Goal: Answer question/provide support: Share knowledge or assist other users

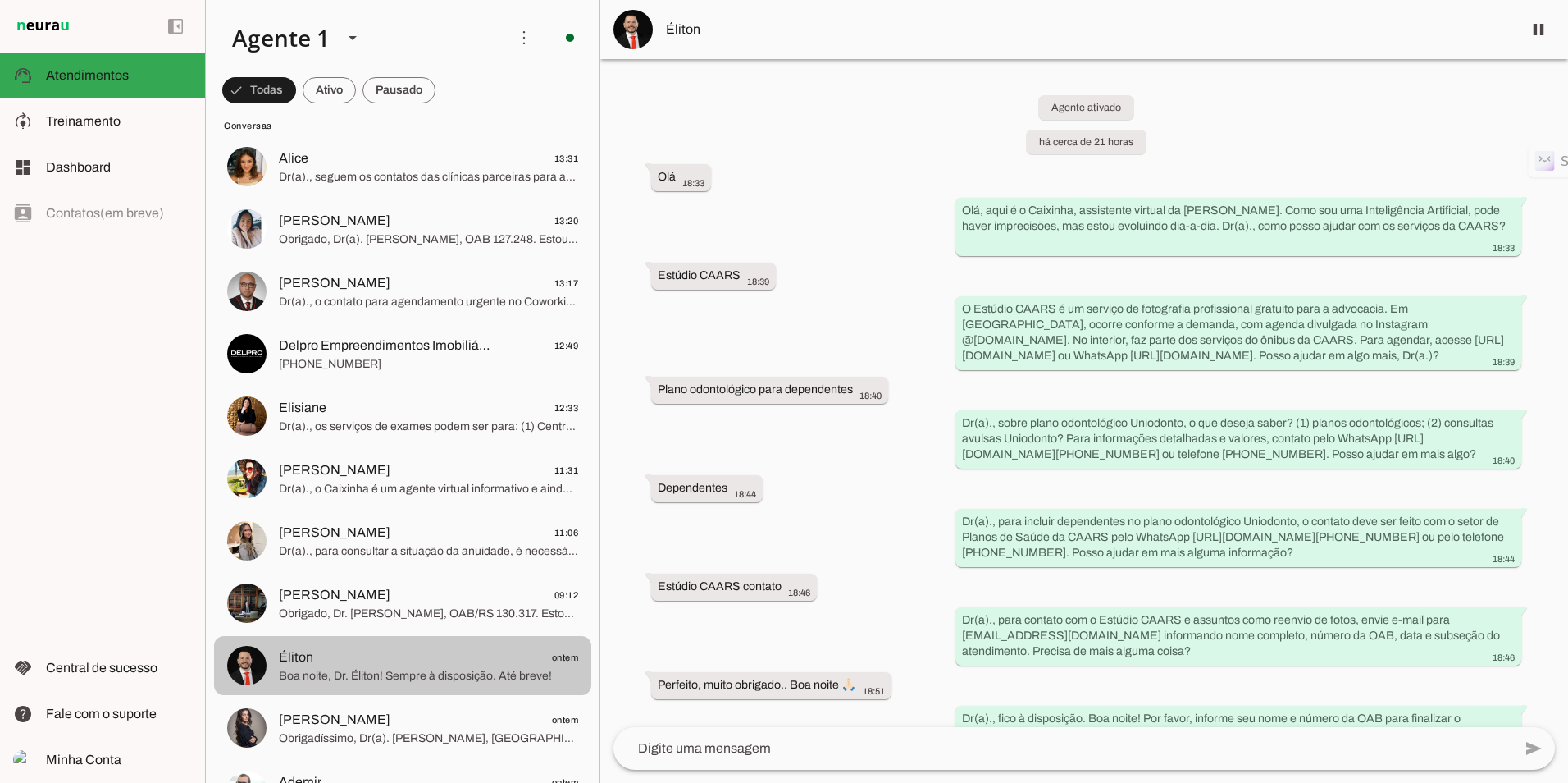
scroll to position [329, 0]
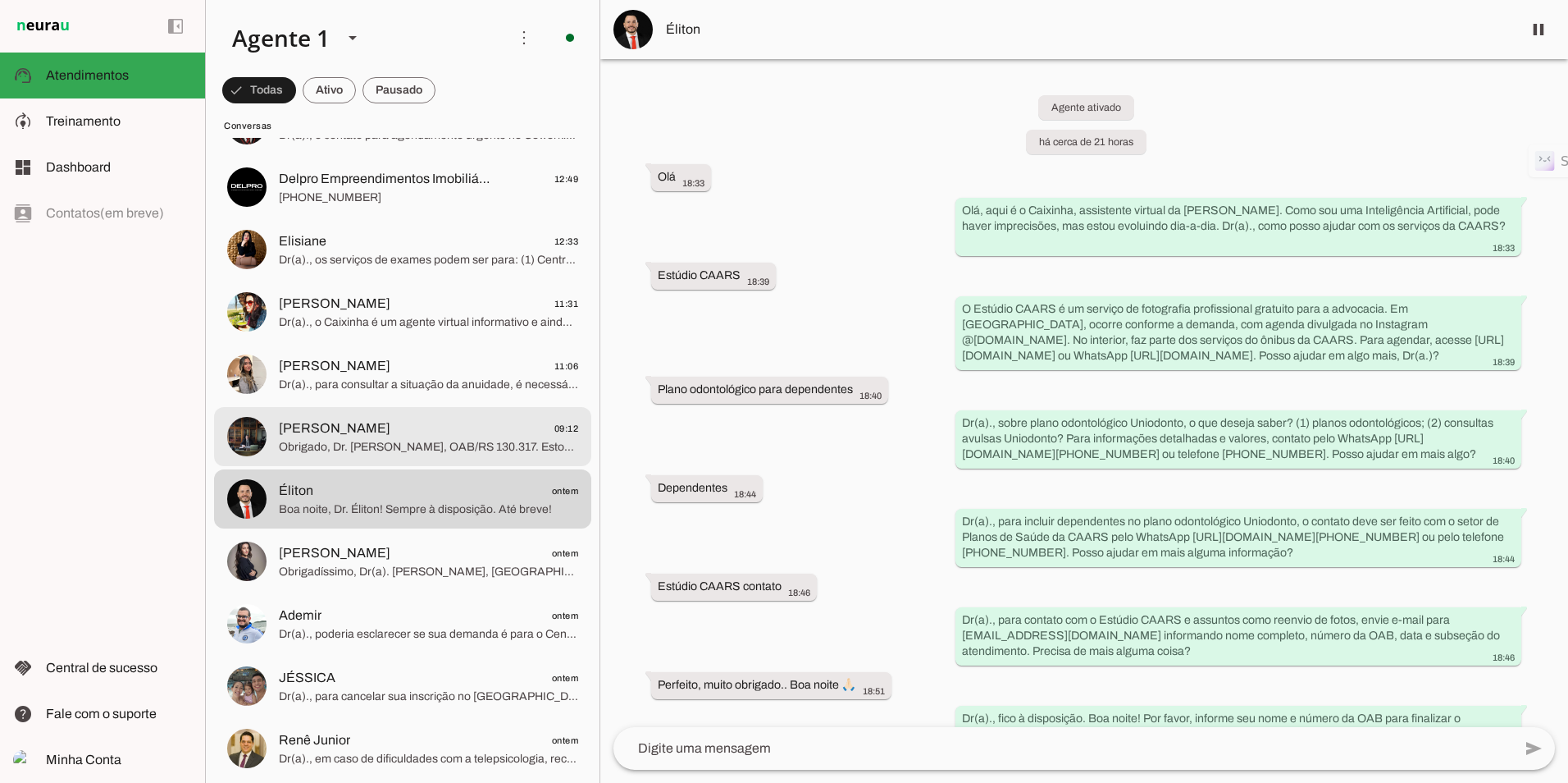
click at [388, 436] on span "[PERSON_NAME]" at bounding box center [334, 428] width 112 height 20
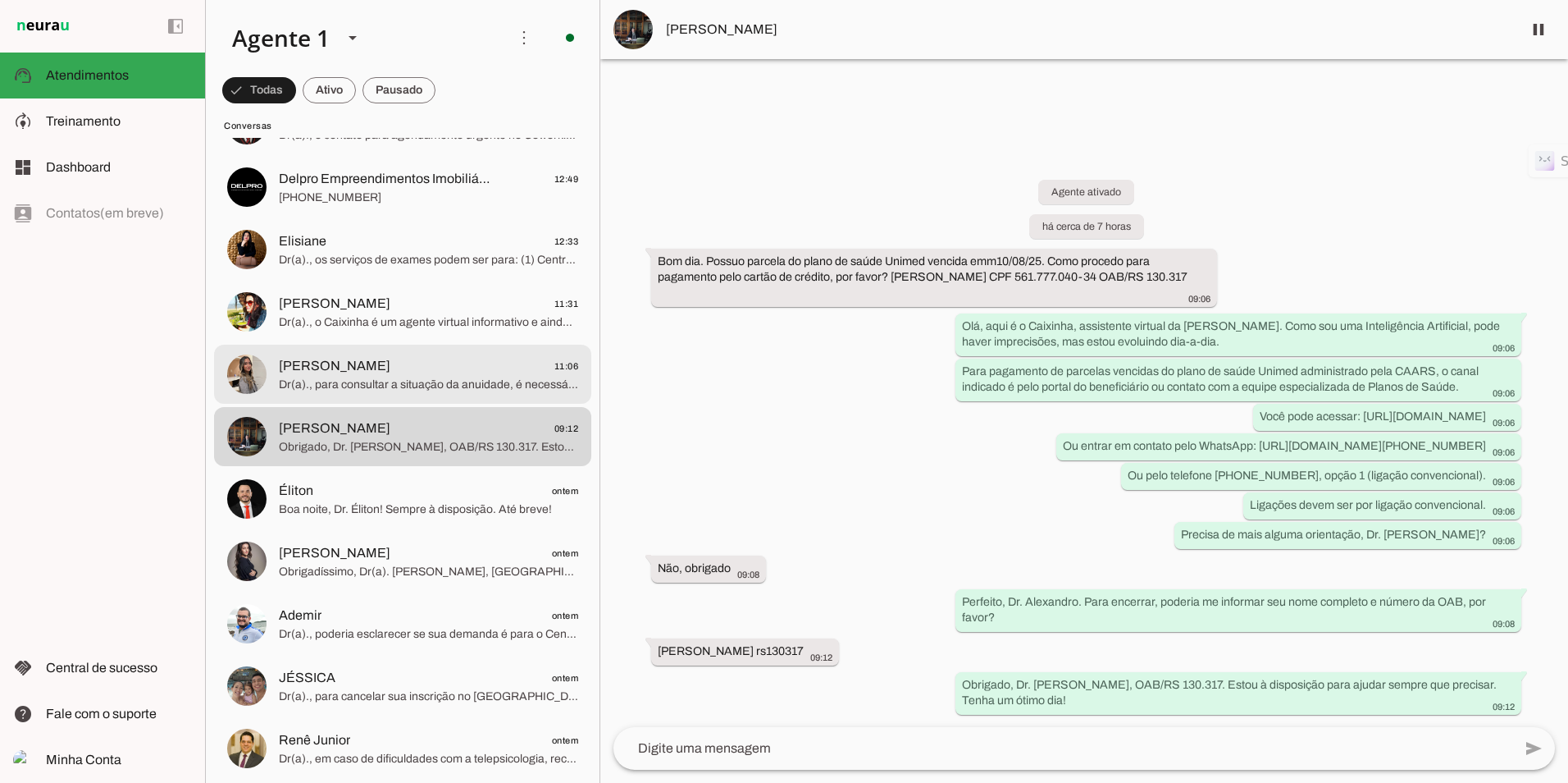
click at [381, 385] on span "Dr(a)., para consultar a situação da anuidade, é necessário acessar o Portal da…" at bounding box center [428, 385] width 299 height 16
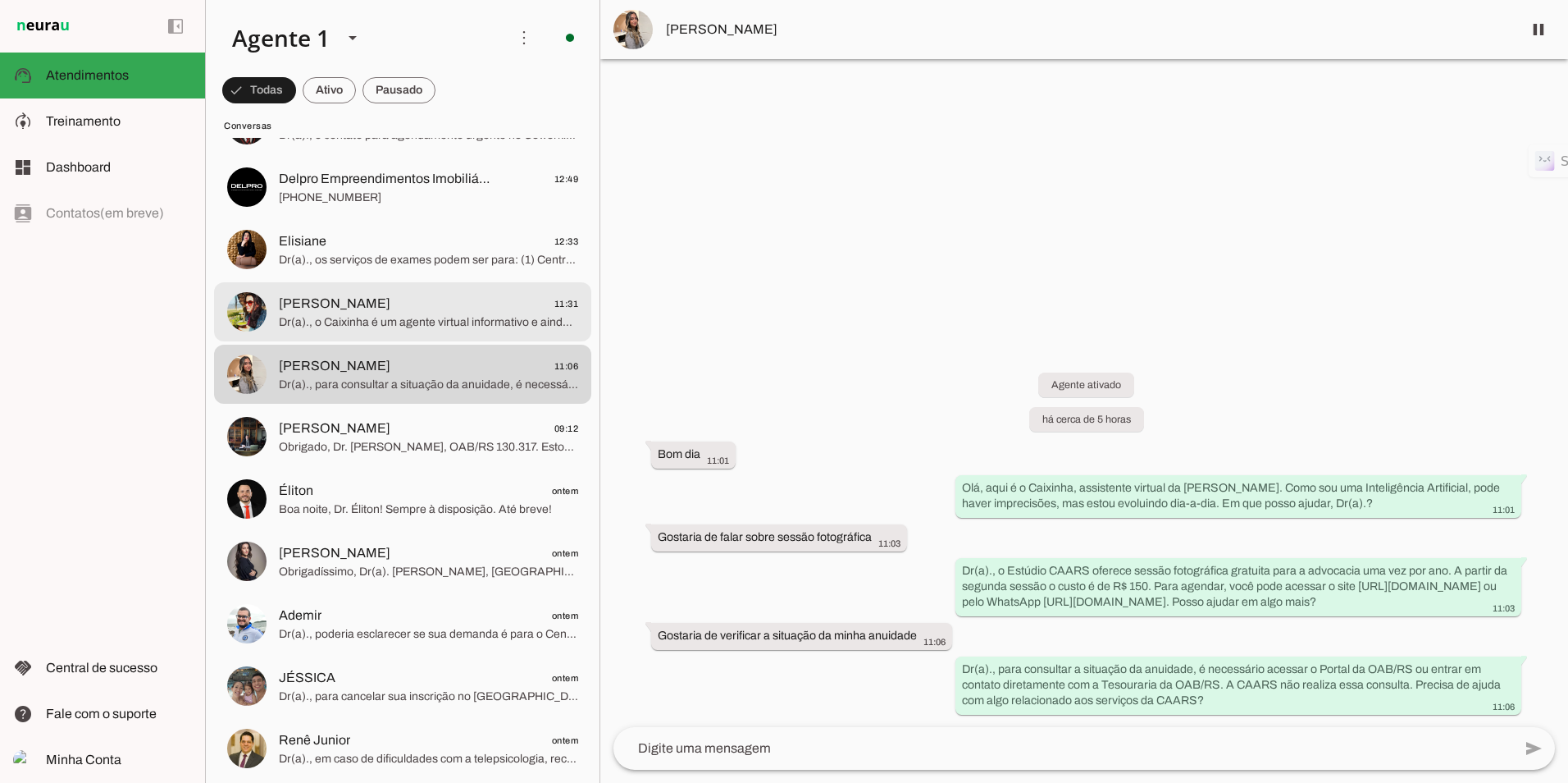
click at [434, 315] on span "Dr(a)., o Caixinha é um agente virtual informativo e ainda não possui capacidad…" at bounding box center [428, 323] width 299 height 16
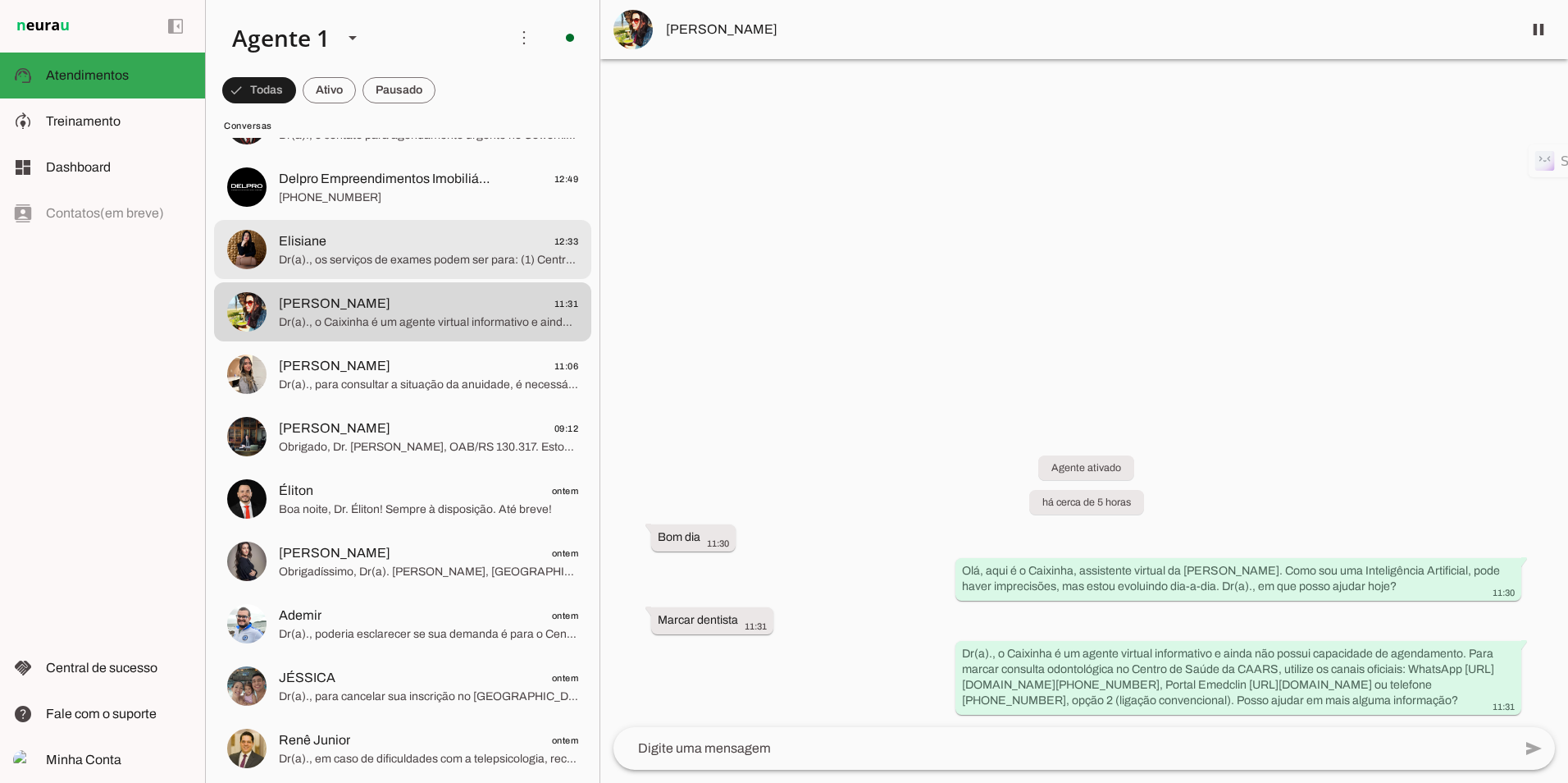
click at [409, 232] on span "Elisiane 12:33" at bounding box center [428, 242] width 299 height 21
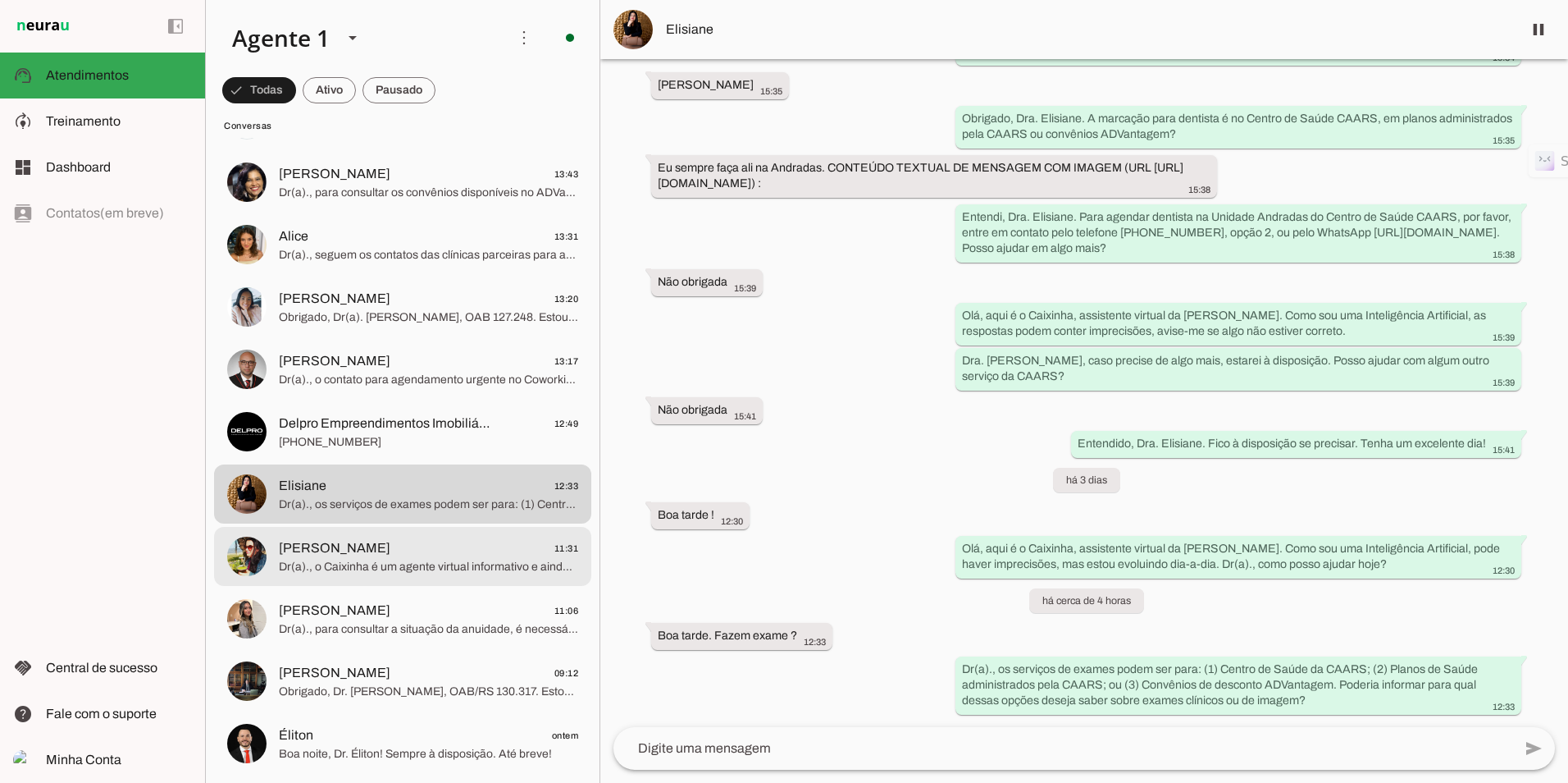
scroll to position [82, 0]
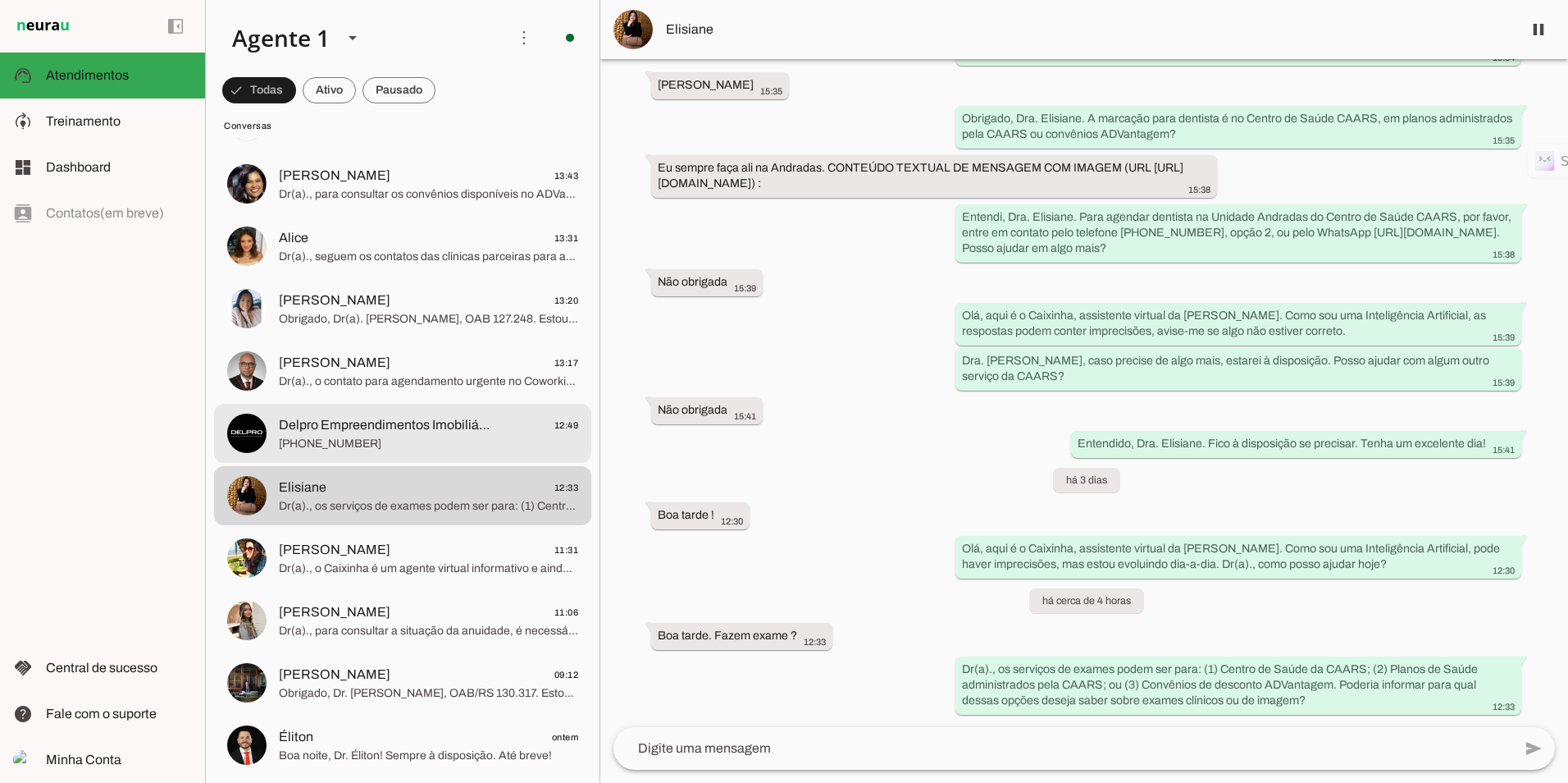
click at [353, 438] on span "[PHONE_NUMBER]" at bounding box center [428, 443] width 299 height 16
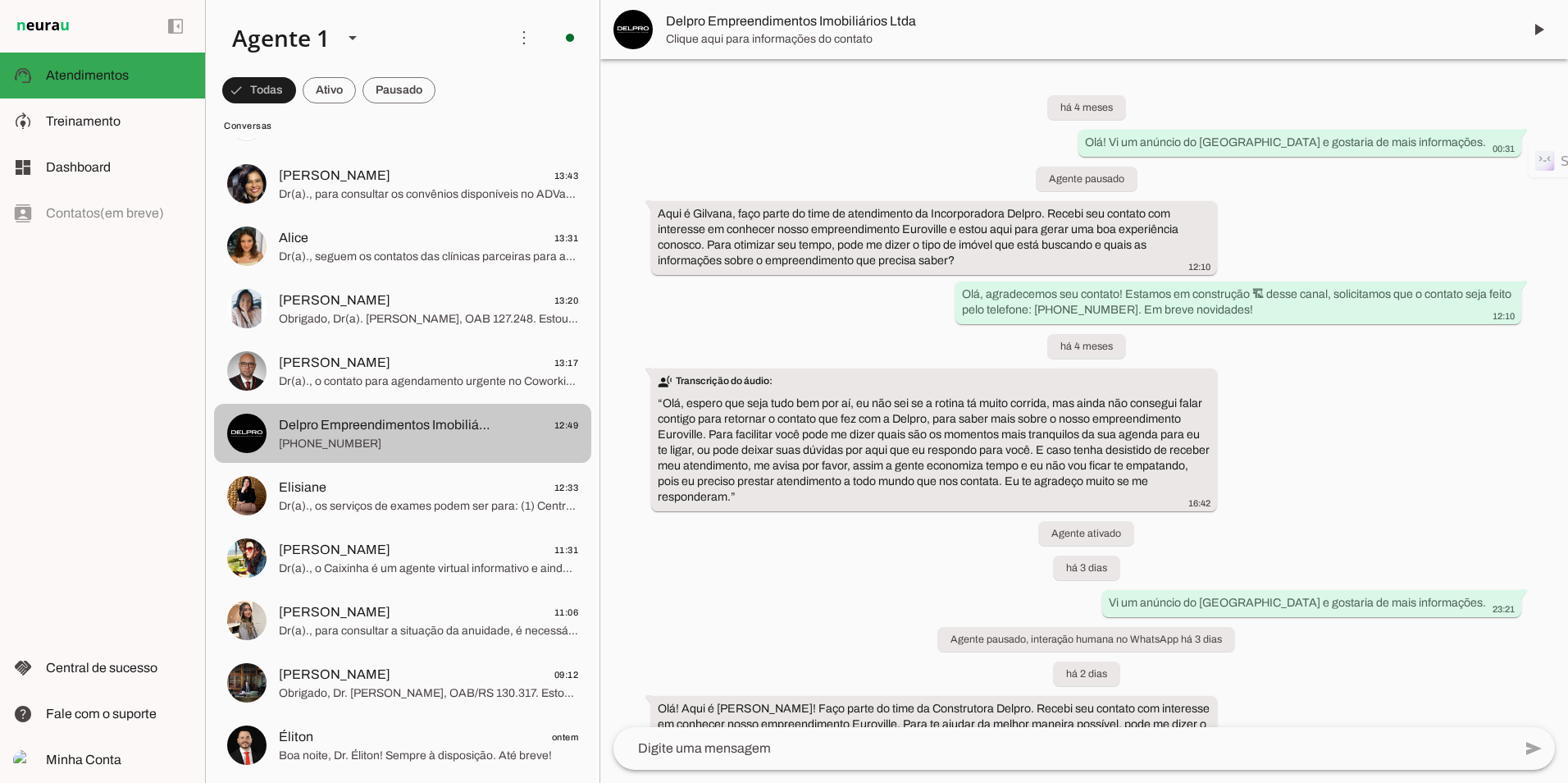
scroll to position [345, 0]
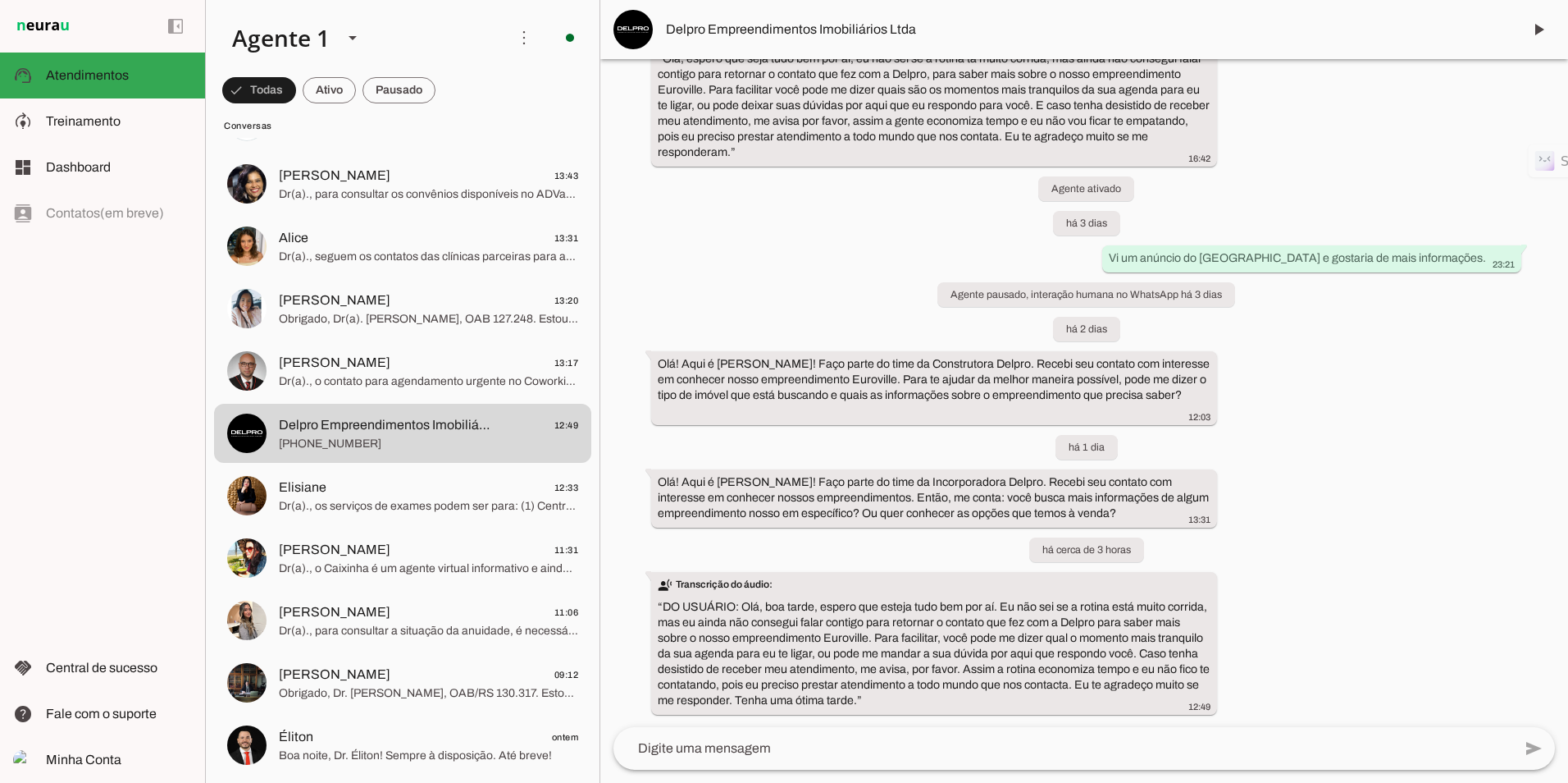
click at [759, 748] on textarea at bounding box center [1063, 748] width 898 height 20
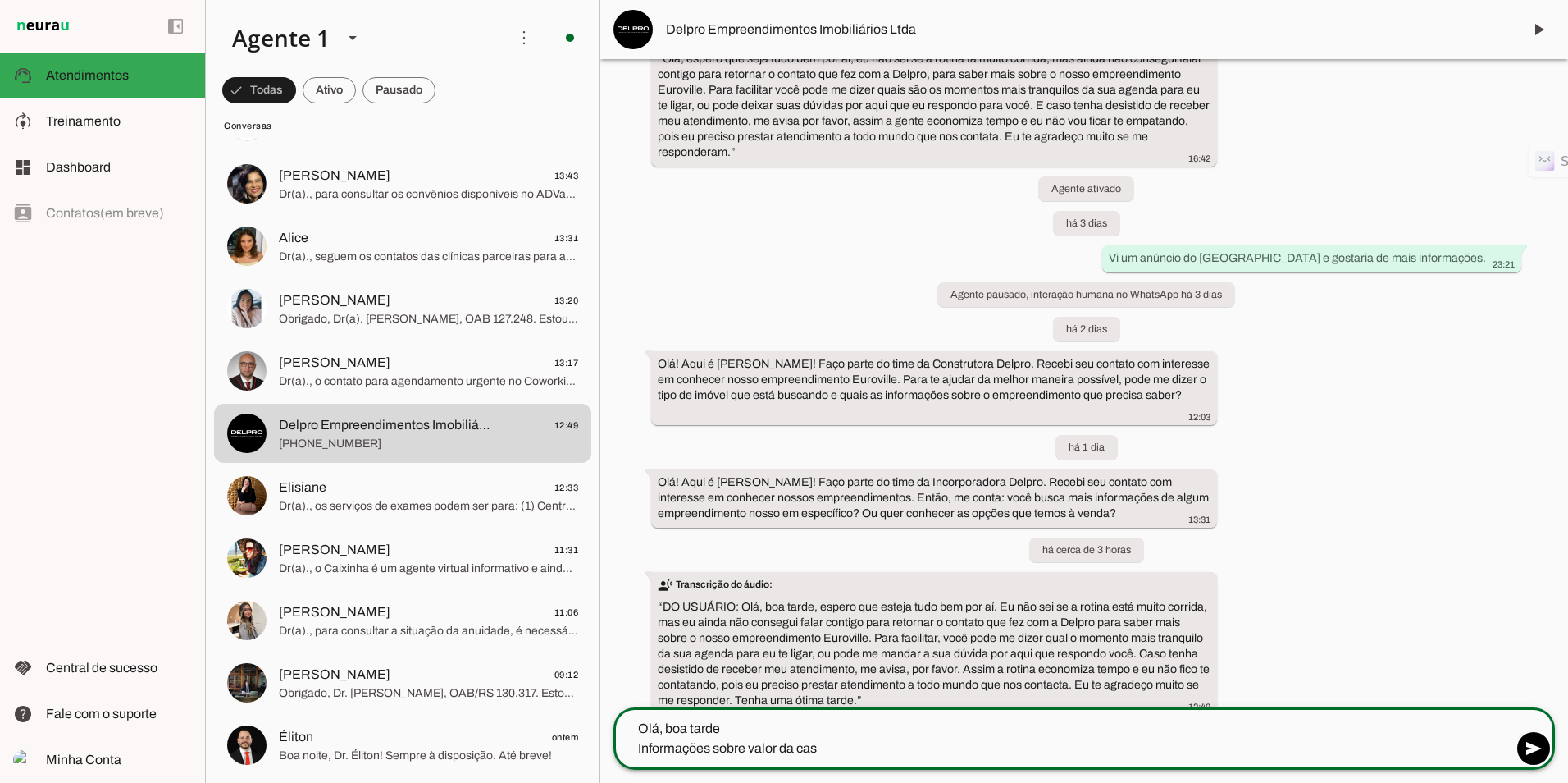
type textarea "Olá, boa tarde Informações sobre valor da casa"
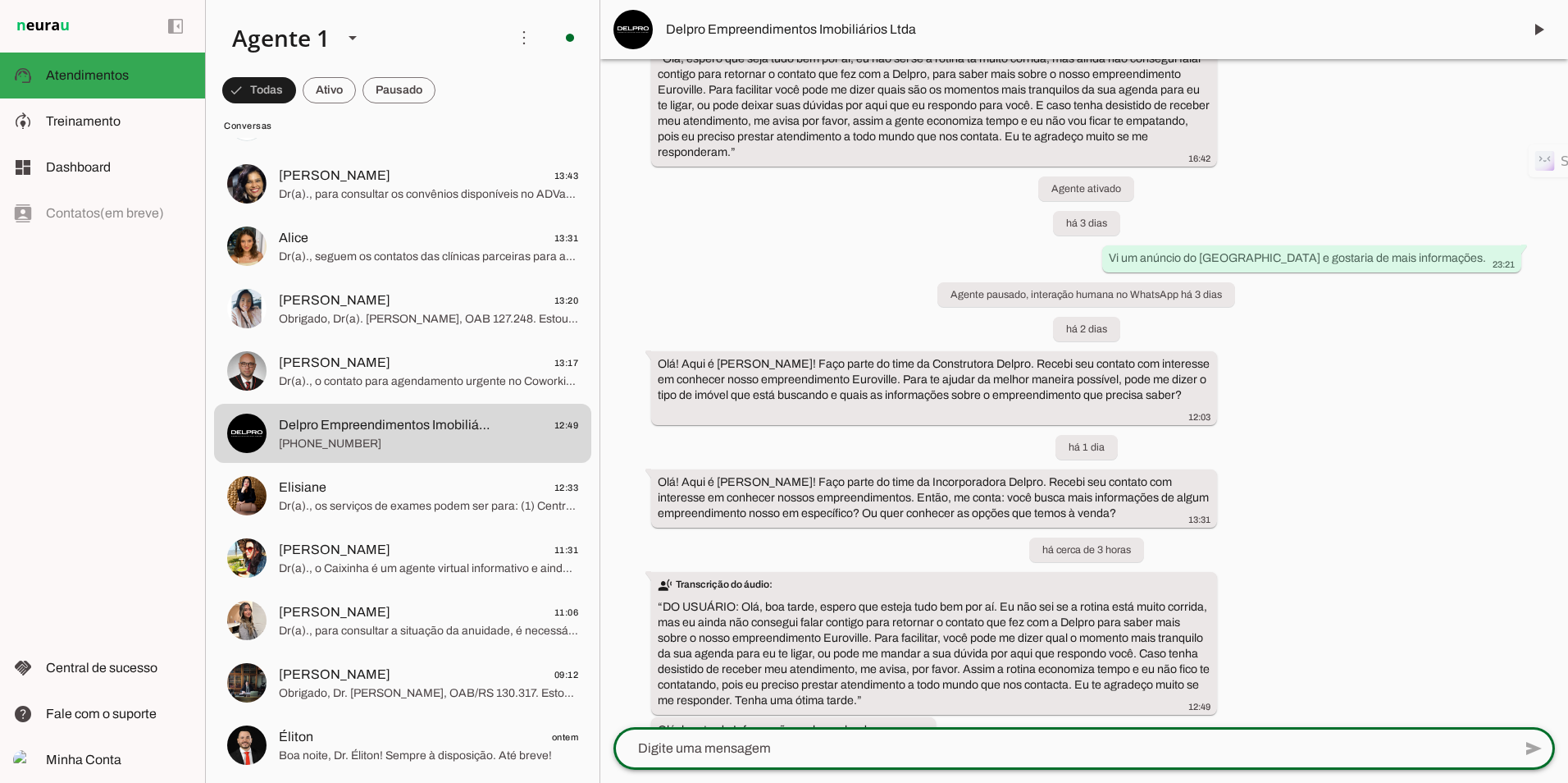
scroll to position [375, 0]
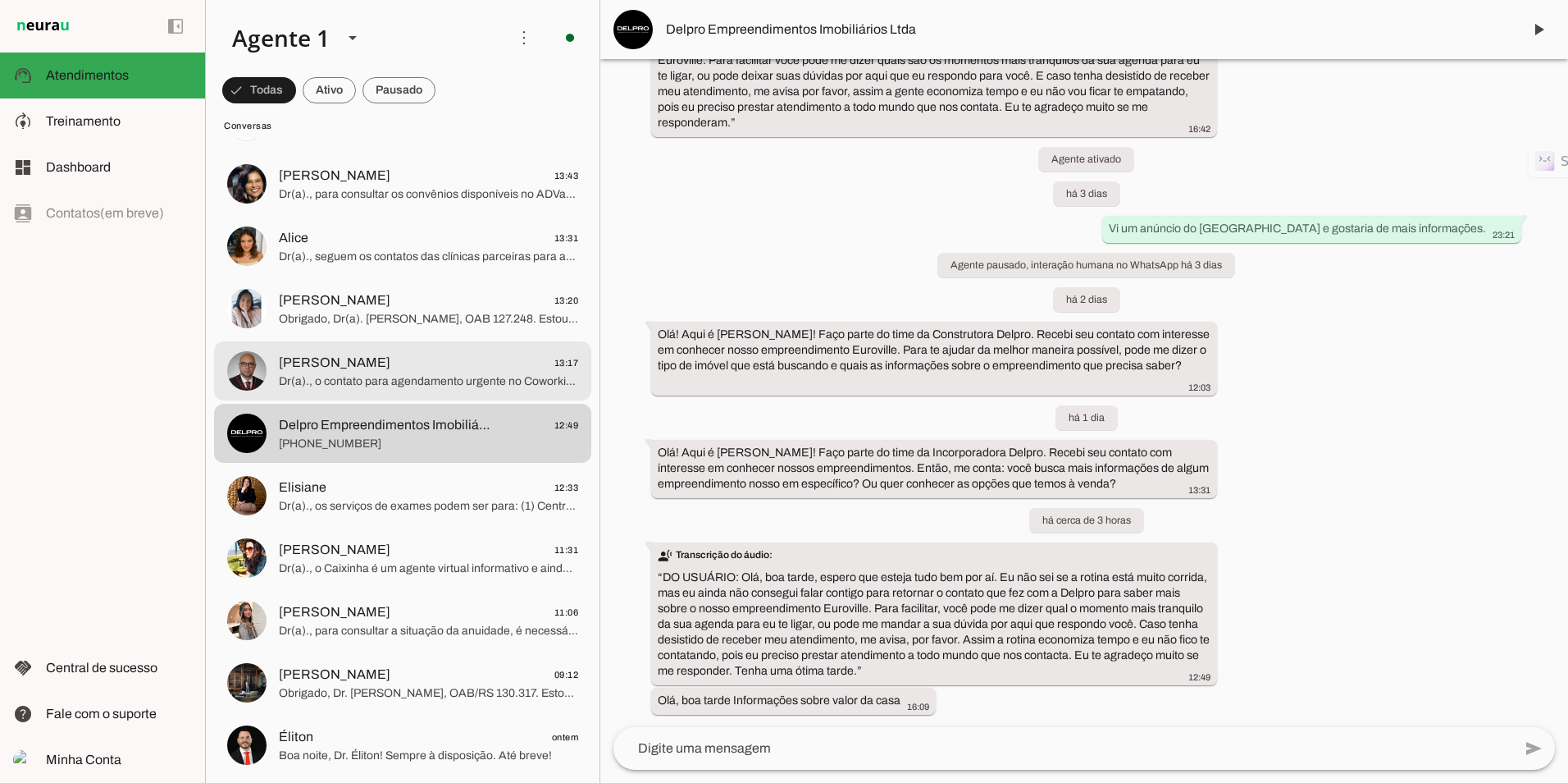
click at [384, 360] on span "[PERSON_NAME]" at bounding box center [334, 363] width 112 height 20
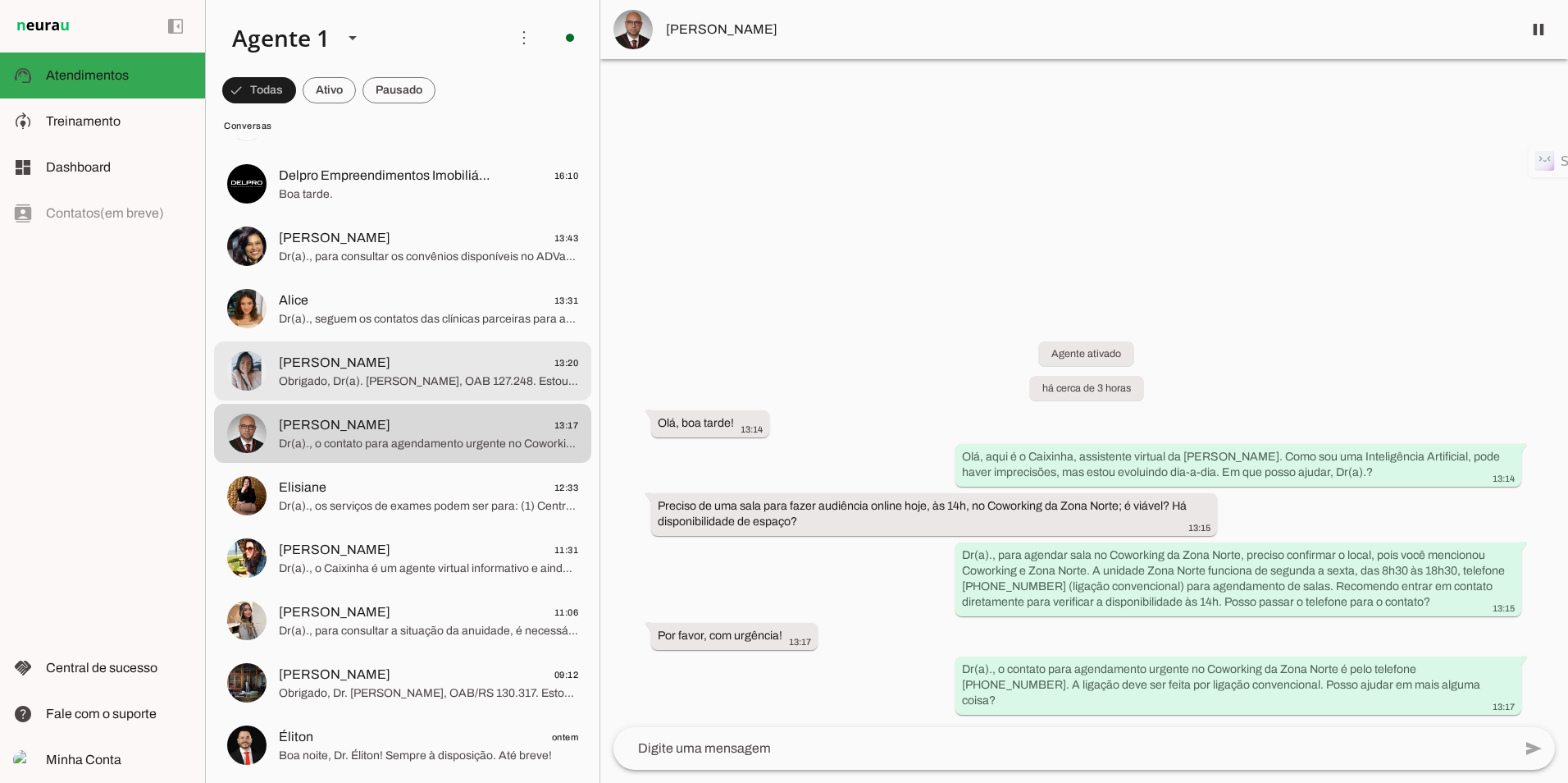
click at [334, 350] on md-item "[PERSON_NAME] 13:20 Obrigado, Dr(a). [PERSON_NAME], OAB 127.248. Estou à dispos…" at bounding box center [402, 371] width 377 height 59
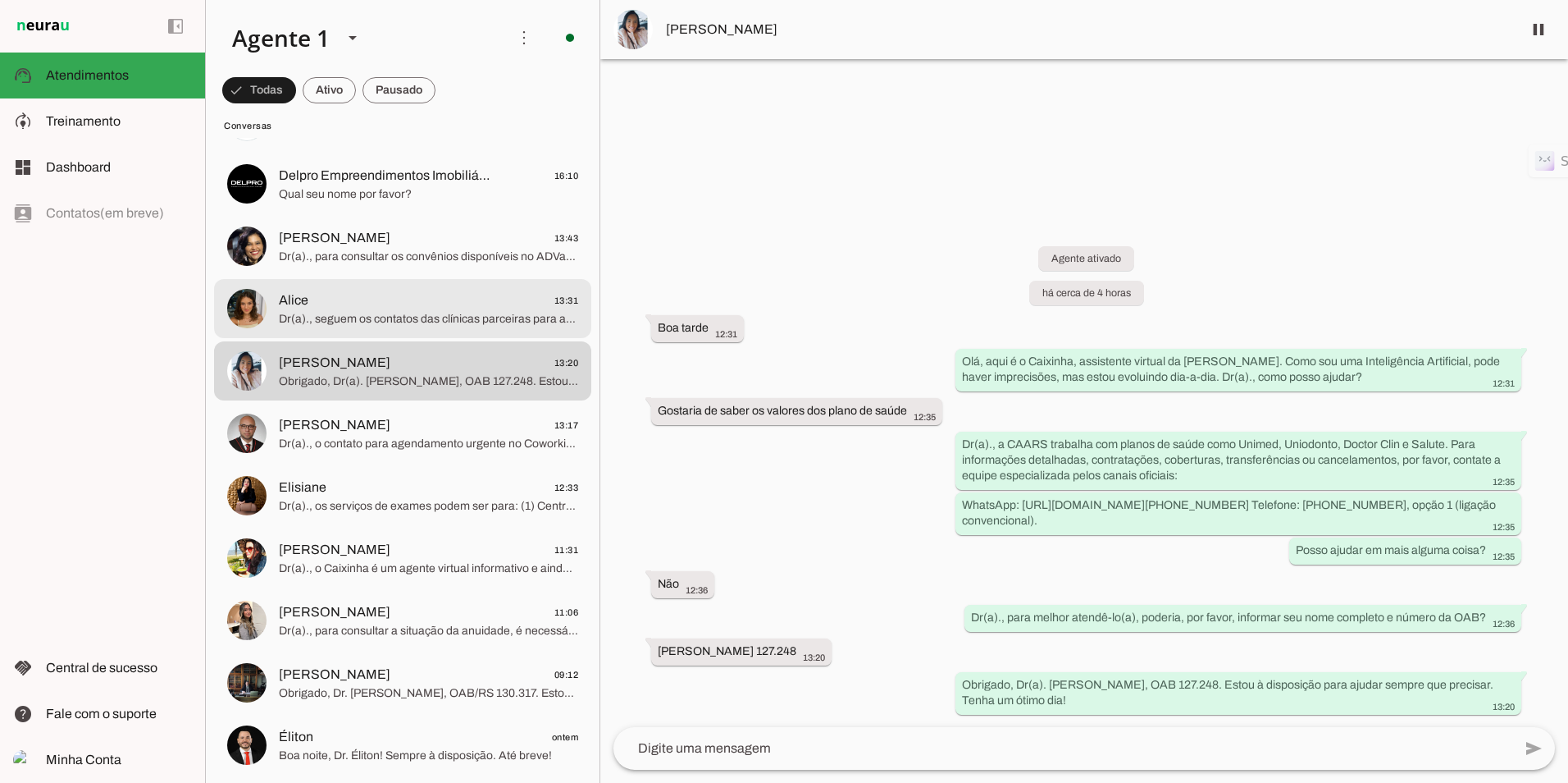
click at [339, 298] on span "Alice 13:31" at bounding box center [428, 301] width 299 height 21
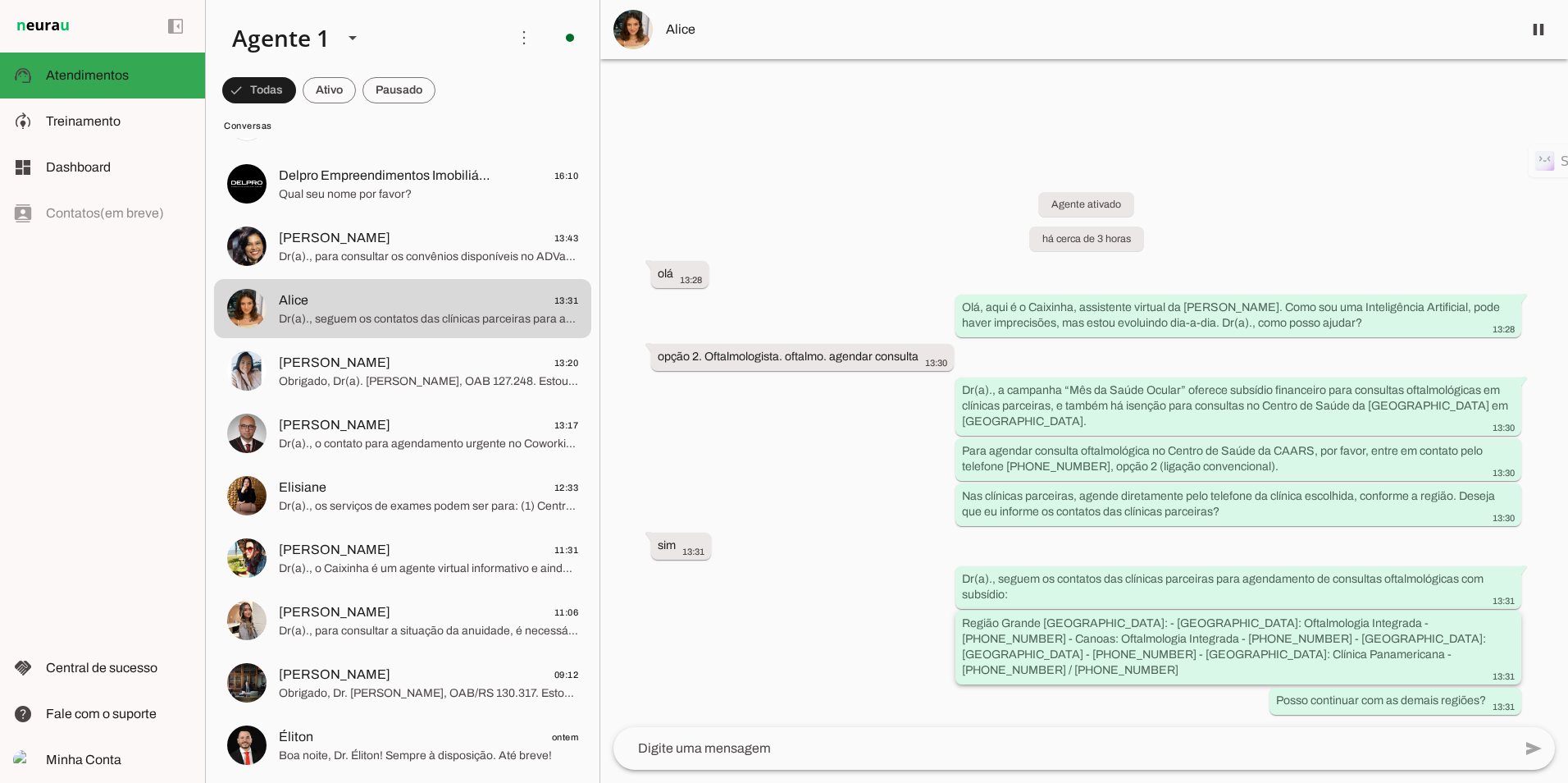
click at [0, 0] on slot "Região Grande [GEOGRAPHIC_DATA]: - [GEOGRAPHIC_DATA]: Oftalmologia Integrada - …" at bounding box center [0, 0] width 0 height 0
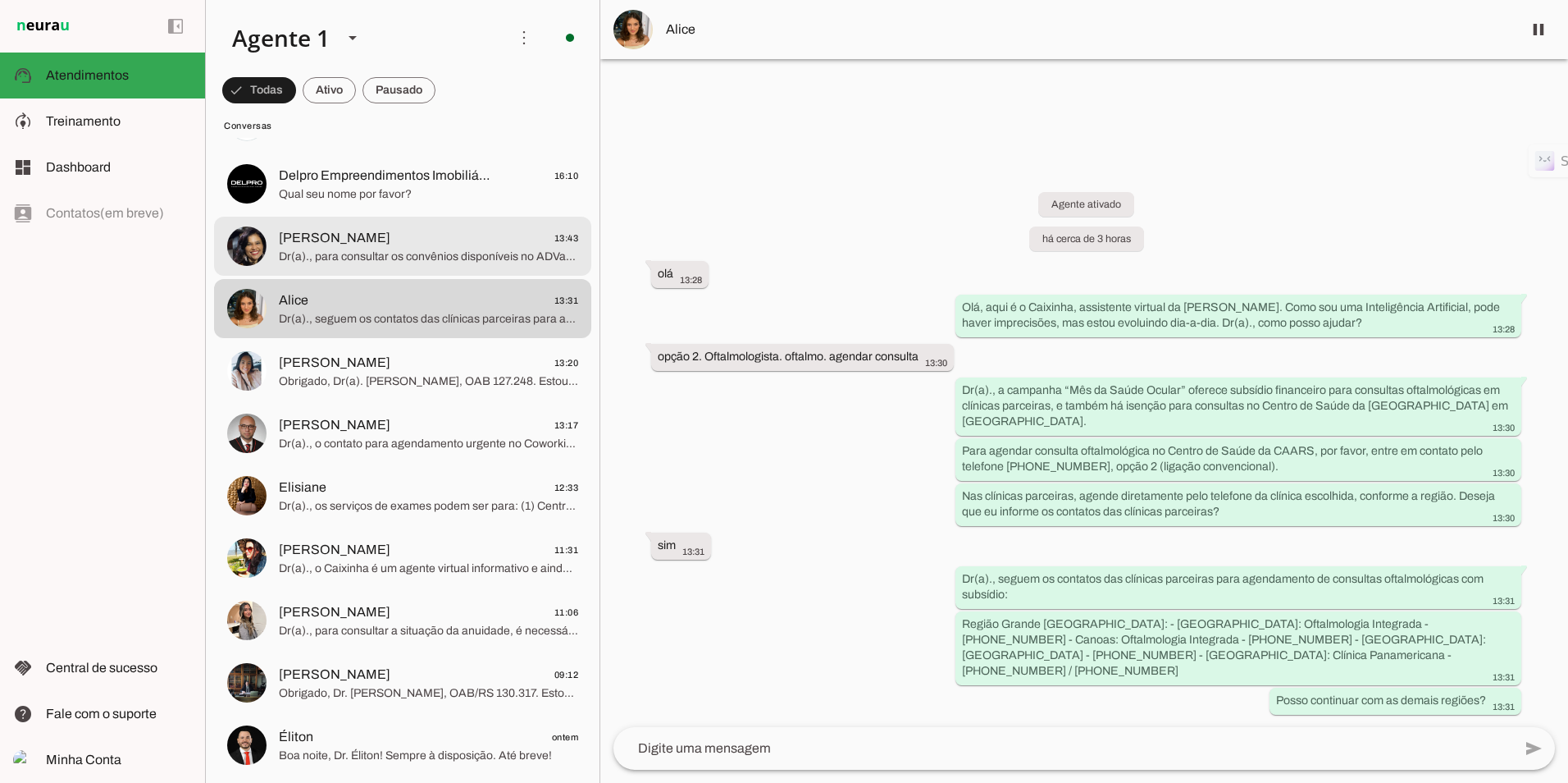
click at [413, 250] on span "Dr(a)., para consultar os convênios disponíveis no ADVantagem, que inclui o Gym…" at bounding box center [428, 257] width 299 height 16
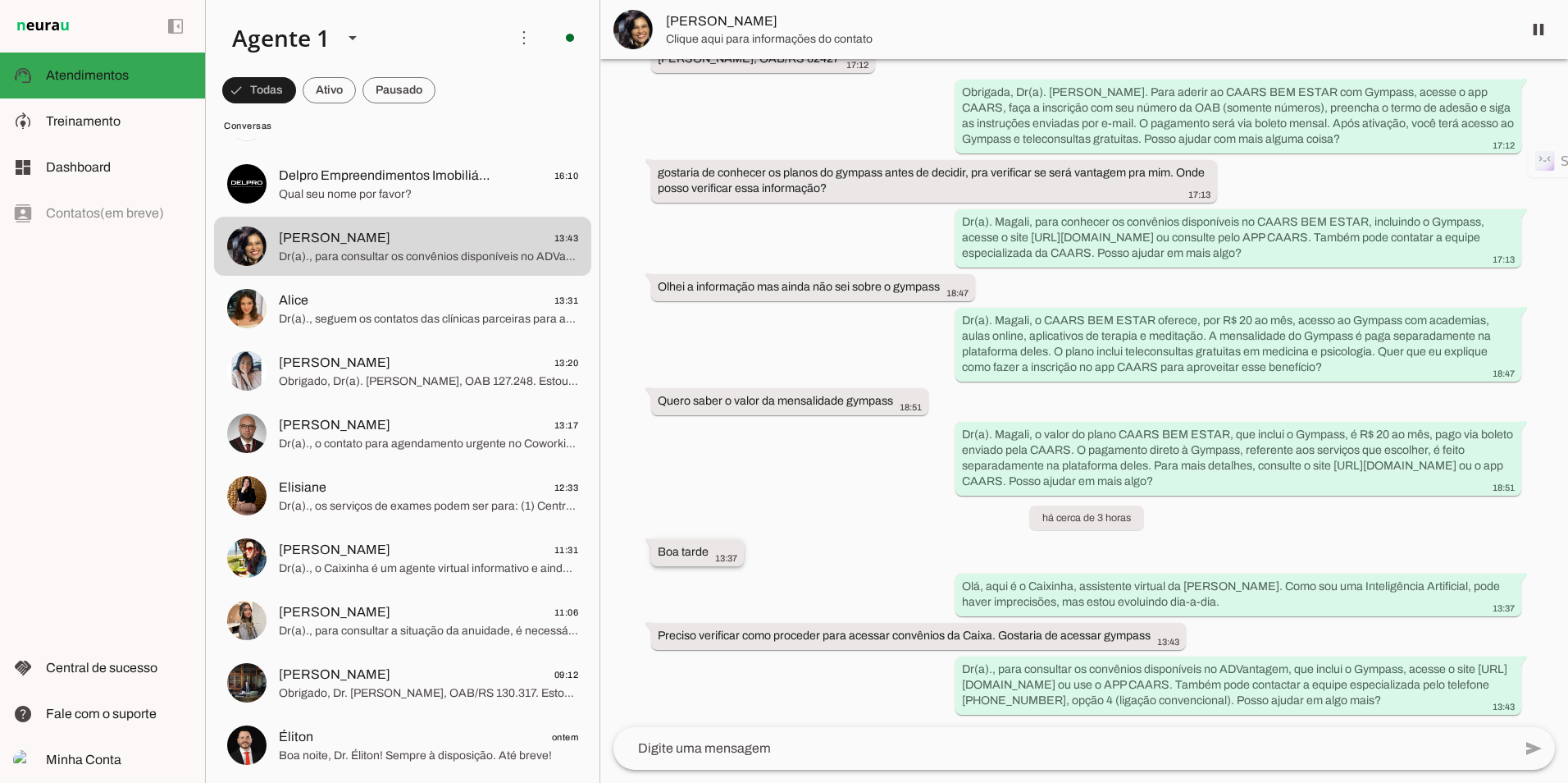
scroll to position [393, 0]
drag, startPoint x: 840, startPoint y: 622, endPoint x: 1138, endPoint y: 622, distance: 298.0
click at [0, 0] on slot "Preciso verificar como proceder para acessar convênios da Caixa. Gostaria de ac…" at bounding box center [0, 0] width 0 height 0
click at [768, 566] on div "Agente ativado há cerca de 2 meses Oi. Estou buscando contato pelo telefone, ma…" at bounding box center [1083, 392] width 967 height 668
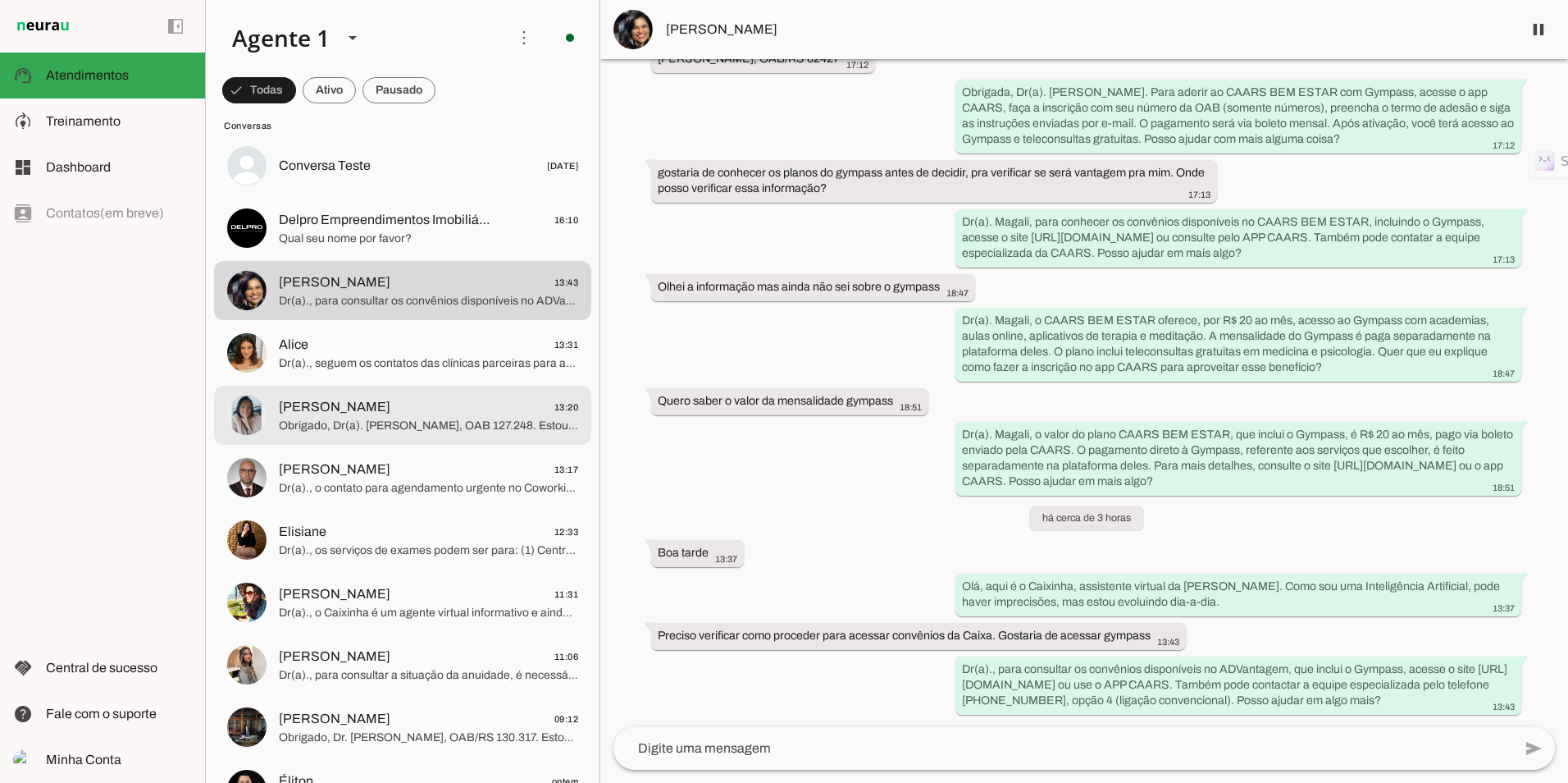
scroll to position [0, 0]
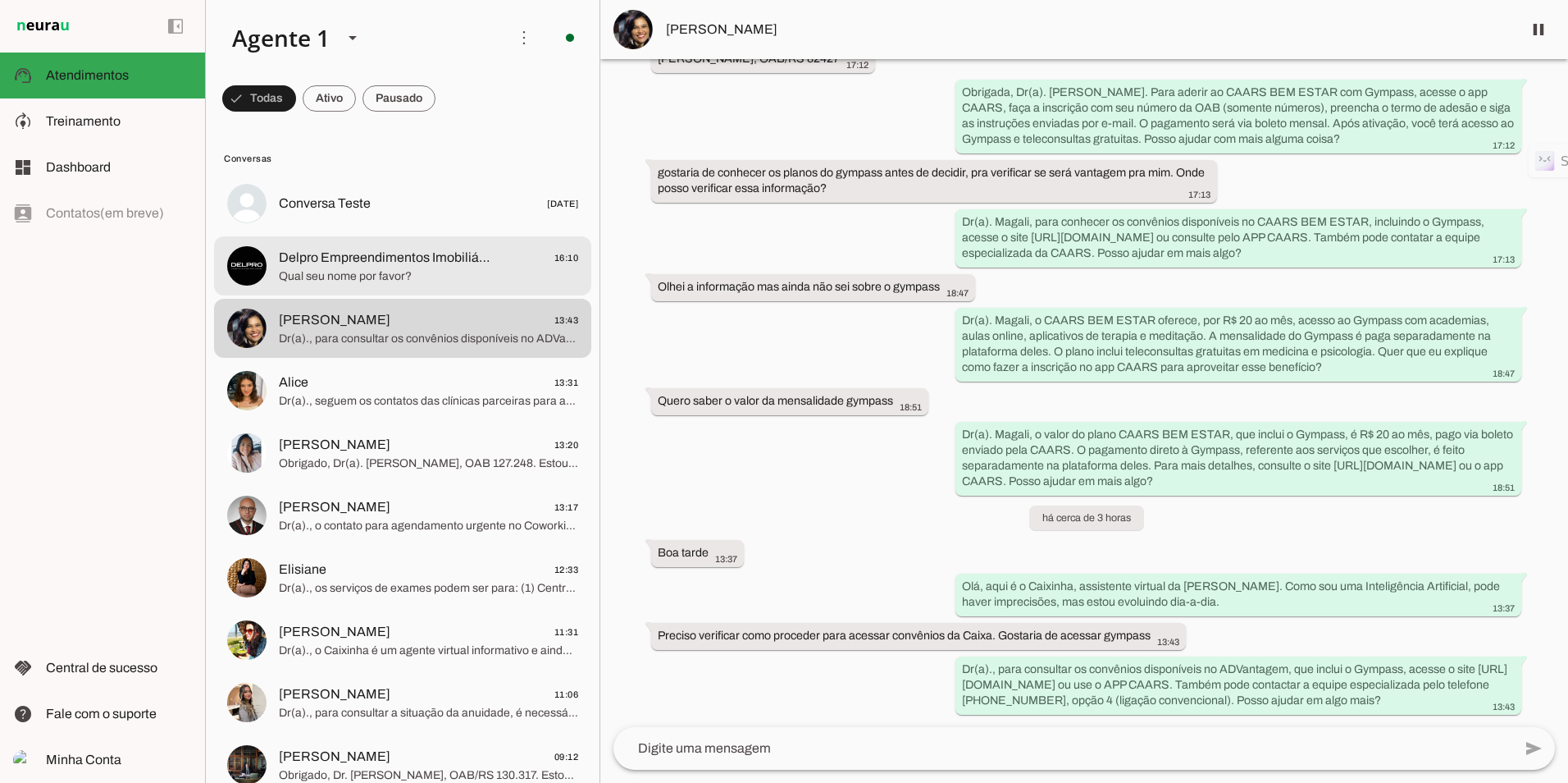
click at [421, 270] on span "Qual seu nome por favor?" at bounding box center [428, 277] width 299 height 16
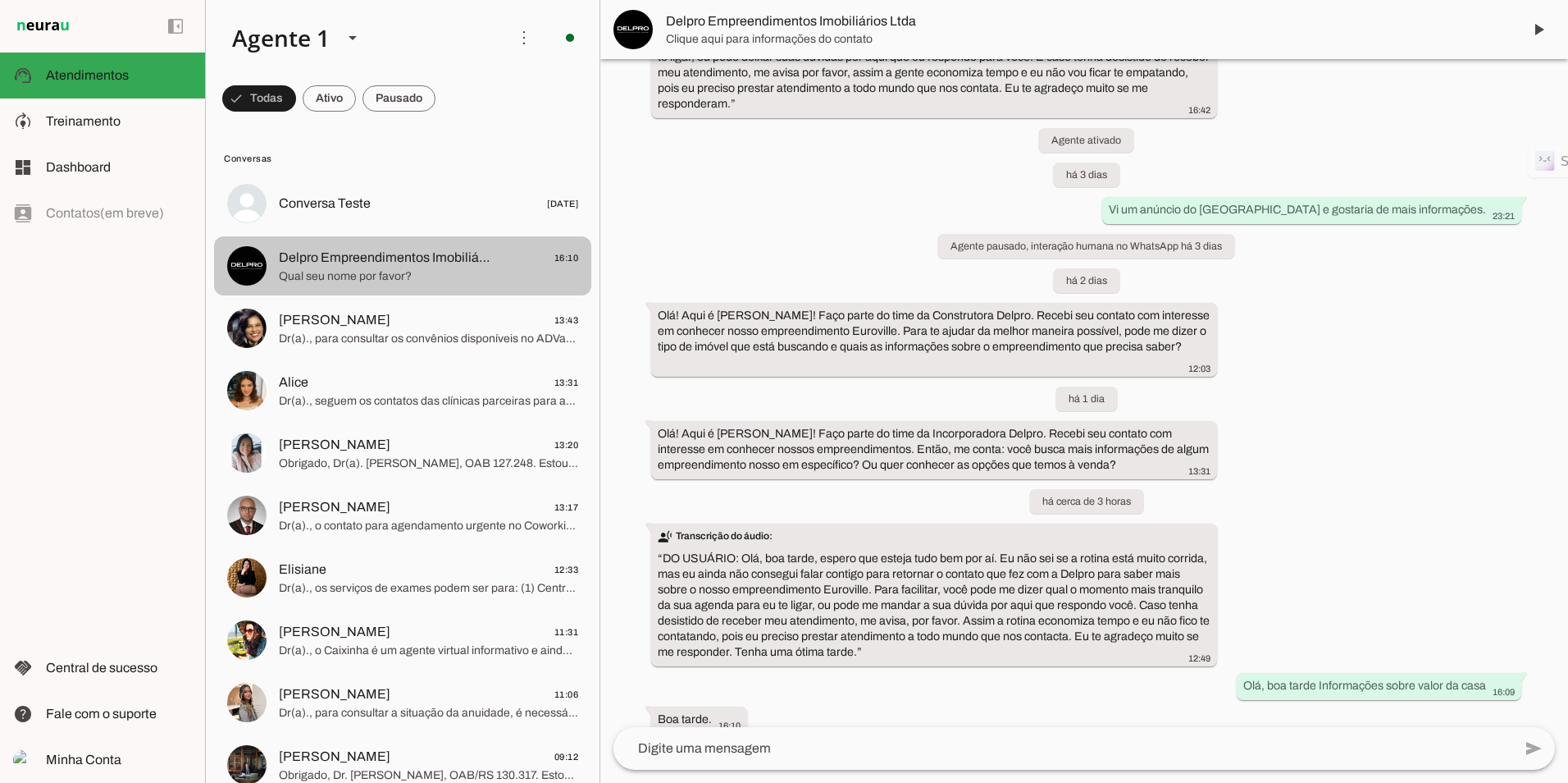
scroll to position [441, 0]
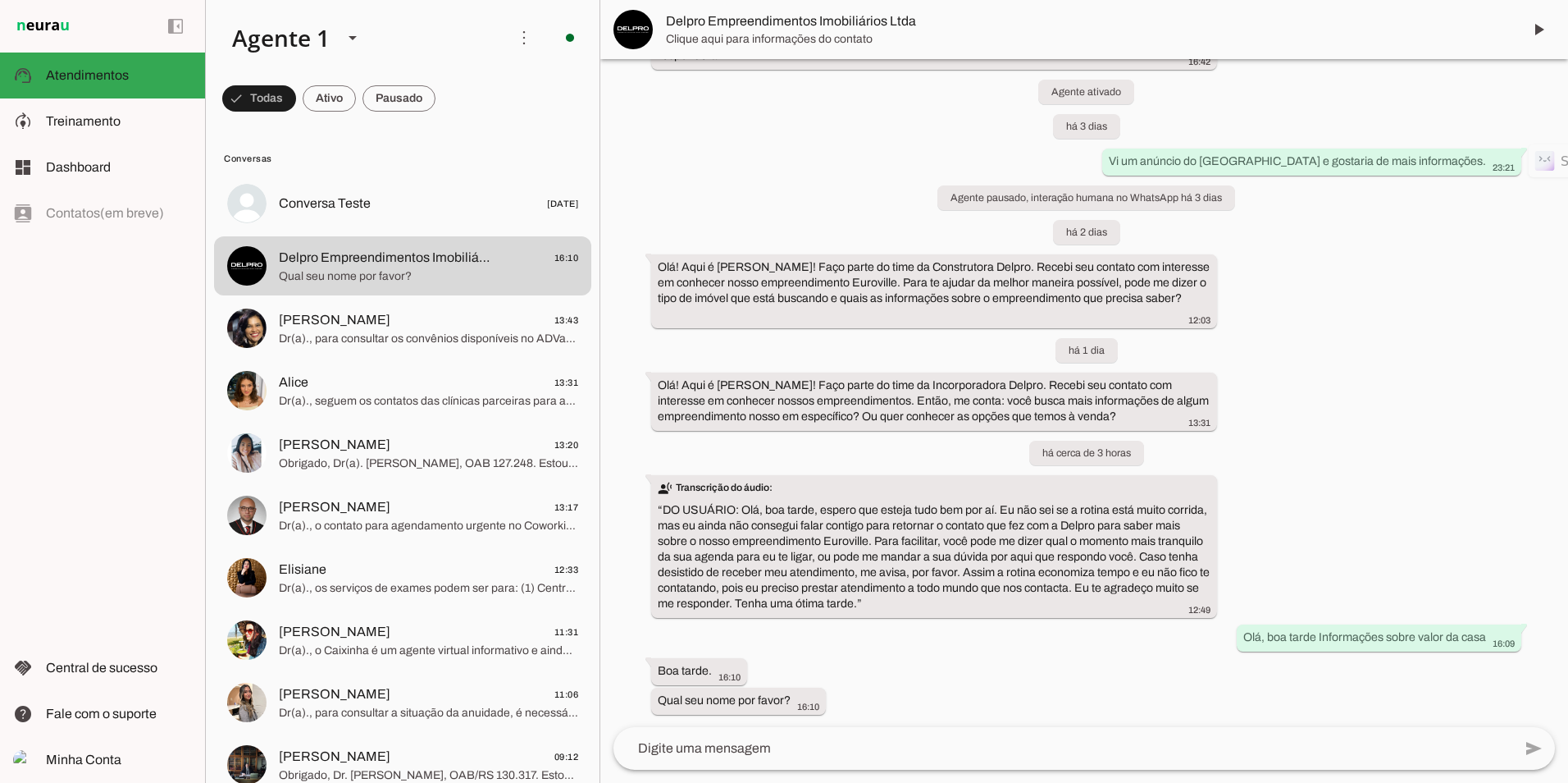
click at [855, 754] on textarea at bounding box center [1063, 748] width 898 height 20
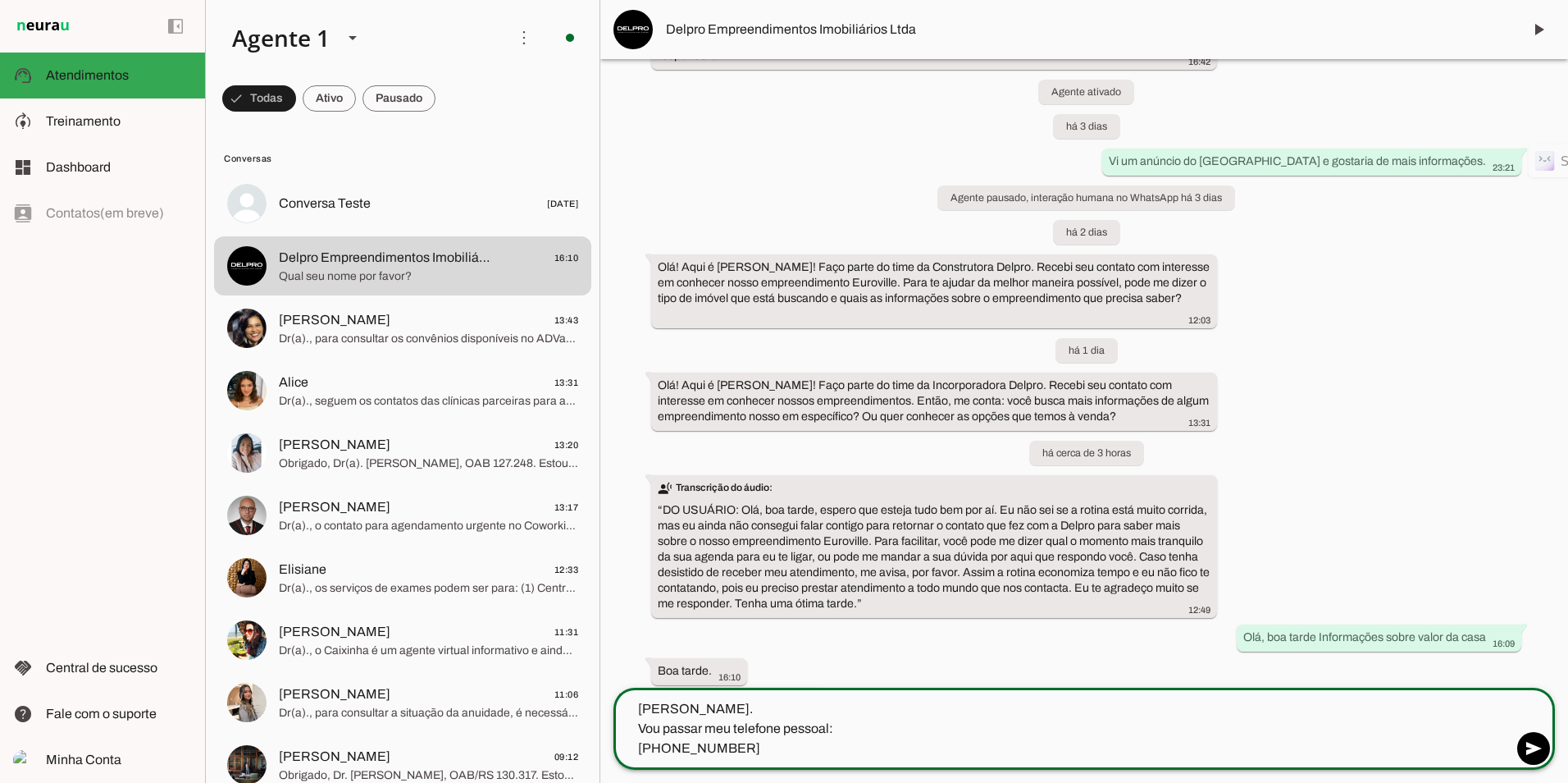
type textarea "[PERSON_NAME]. Vou passar meu telefone pessoal: [PHONE_NUMBER]"
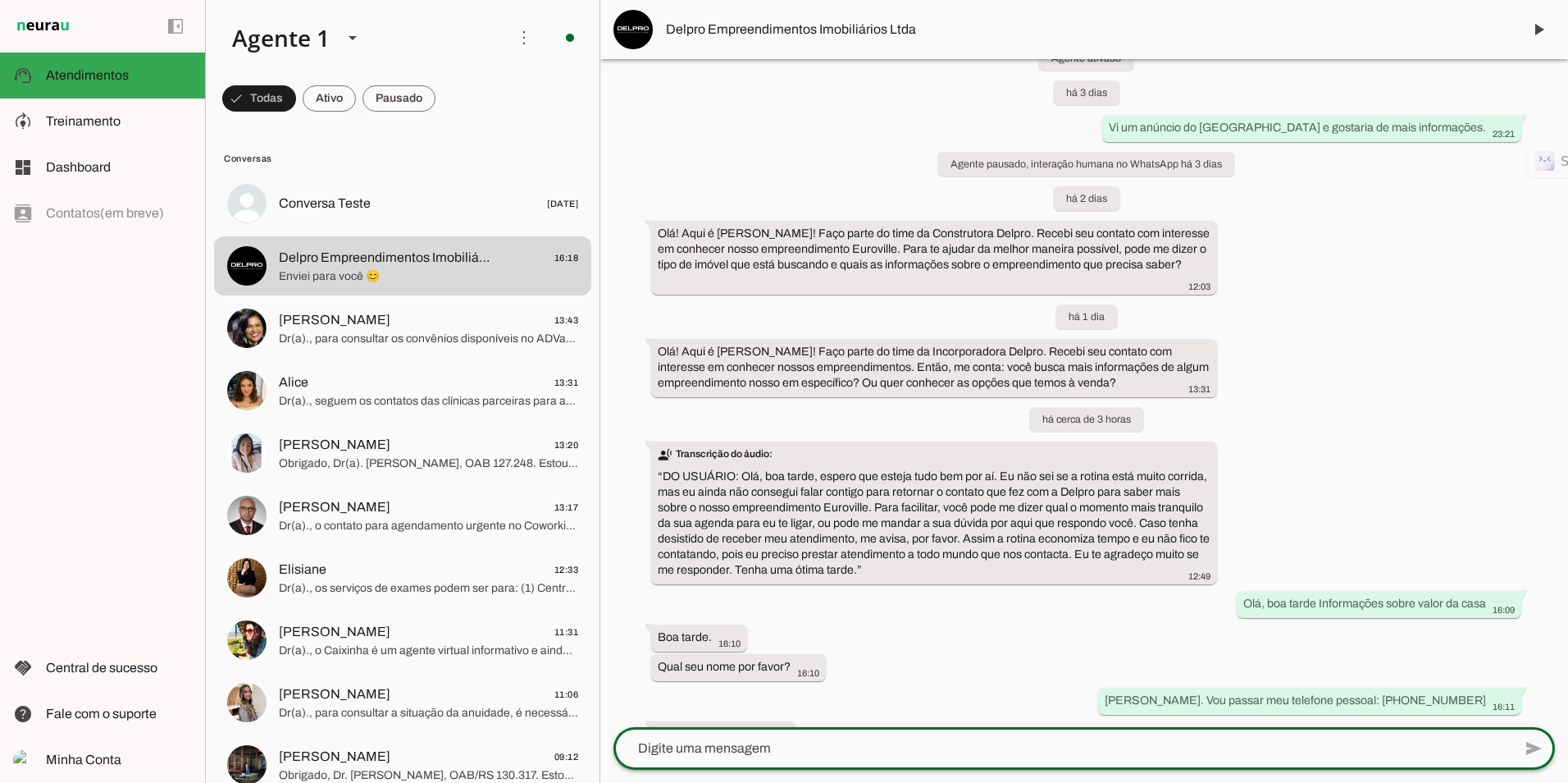
scroll to position [508, 0]
